Goal: Book appointment/travel/reservation

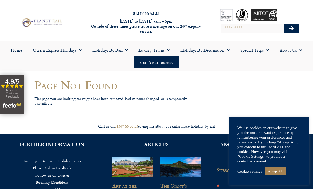
click at [112, 51] on link "Holidays by Rail" at bounding box center [110, 50] width 46 height 12
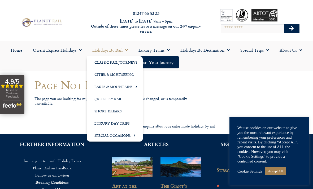
click at [132, 137] on span "Menu" at bounding box center [133, 135] width 5 height 9
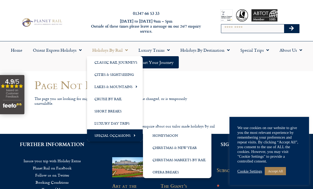
click at [197, 161] on link "Christmas Markets by Rail" at bounding box center [177, 160] width 68 height 12
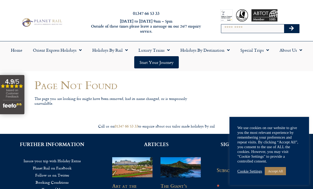
click at [221, 51] on link "Holidays by Destination" at bounding box center [205, 50] width 60 height 12
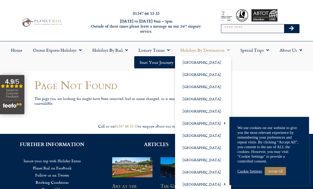
click at [255, 50] on link "Special Trips" at bounding box center [254, 50] width 39 height 12
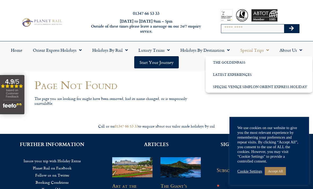
click at [74, 49] on link "Orient Express Holidays" at bounding box center [57, 50] width 59 height 12
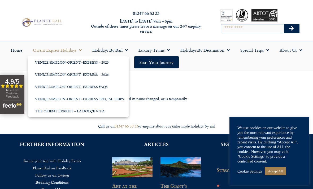
click at [113, 51] on link "Holidays by Rail" at bounding box center [110, 50] width 46 height 12
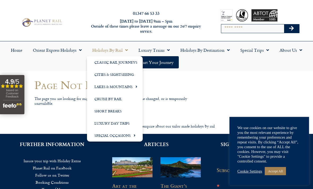
click at [115, 123] on link "Luxury Day Trips" at bounding box center [115, 123] width 56 height 12
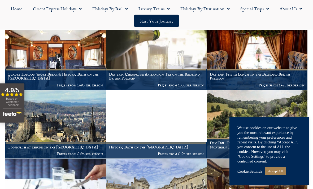
scroll to position [328, 0]
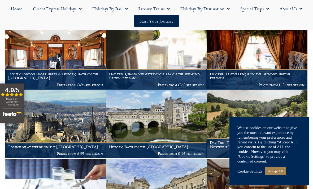
click at [284, 59] on img at bounding box center [257, 55] width 100 height 68
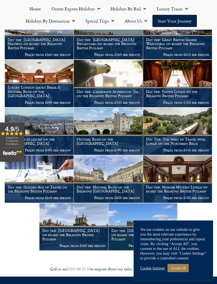
scroll to position [221, 0]
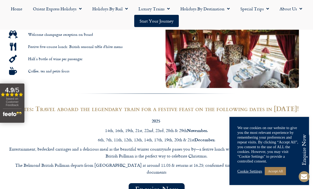
scroll to position [313, 0]
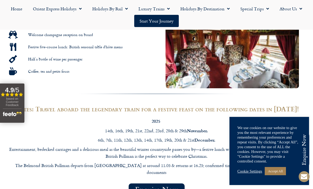
click at [44, 99] on div at bounding box center [156, 97] width 313 height 12
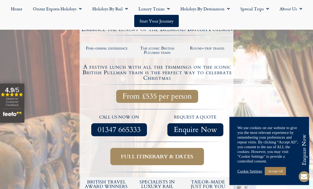
scroll to position [103, 0]
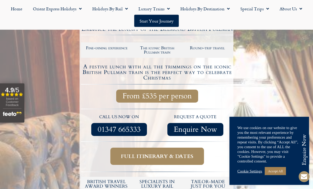
click at [126, 93] on span "From £535 per person" at bounding box center [156, 96] width 69 height 7
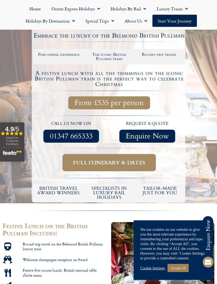
scroll to position [83, 0]
